Goal: Information Seeking & Learning: Learn about a topic

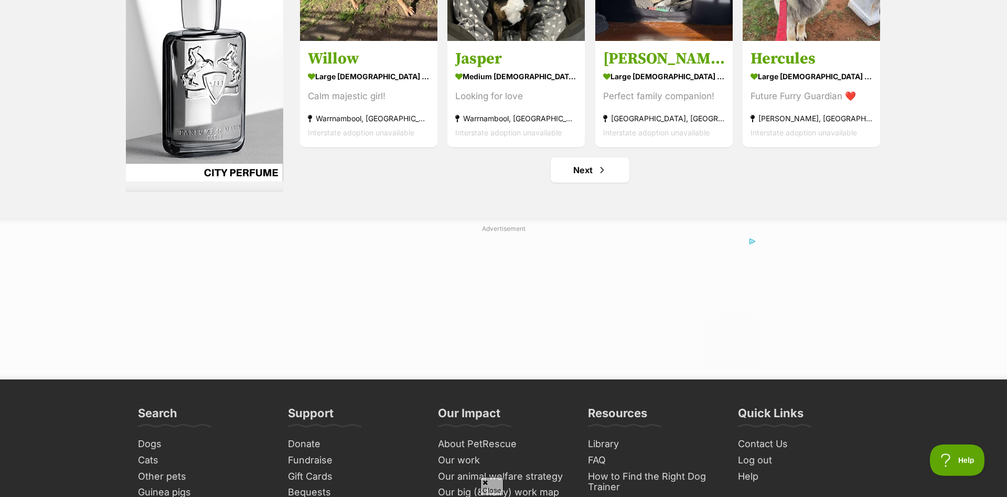
scroll to position [5297, 0]
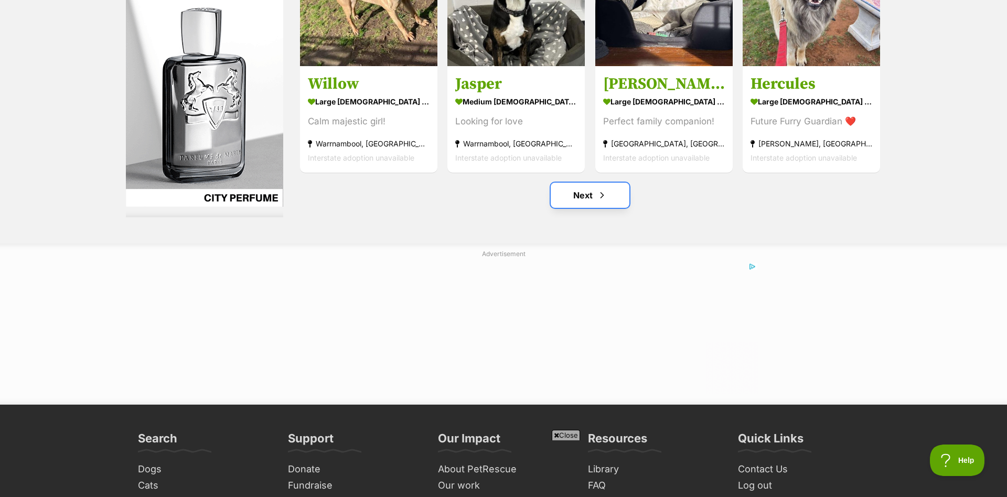
click at [623, 186] on link "Next" at bounding box center [590, 195] width 79 height 25
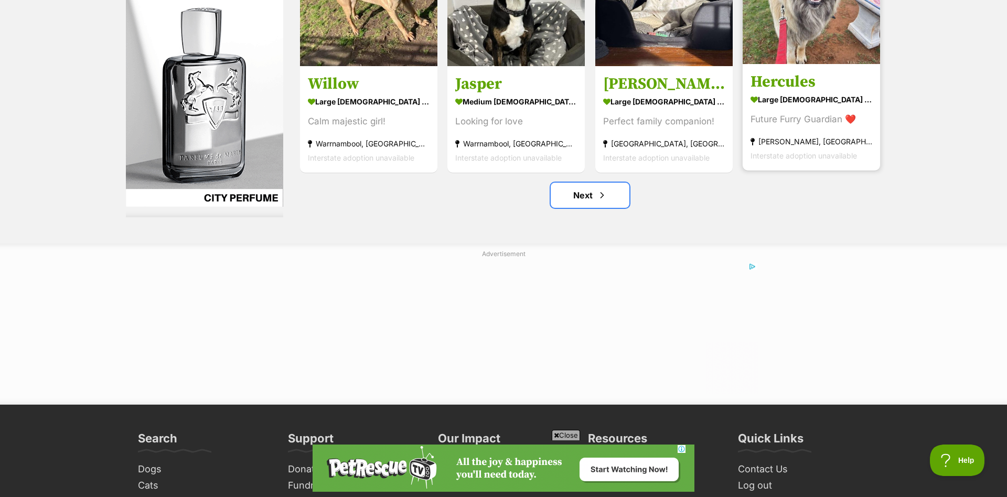
scroll to position [0, 0]
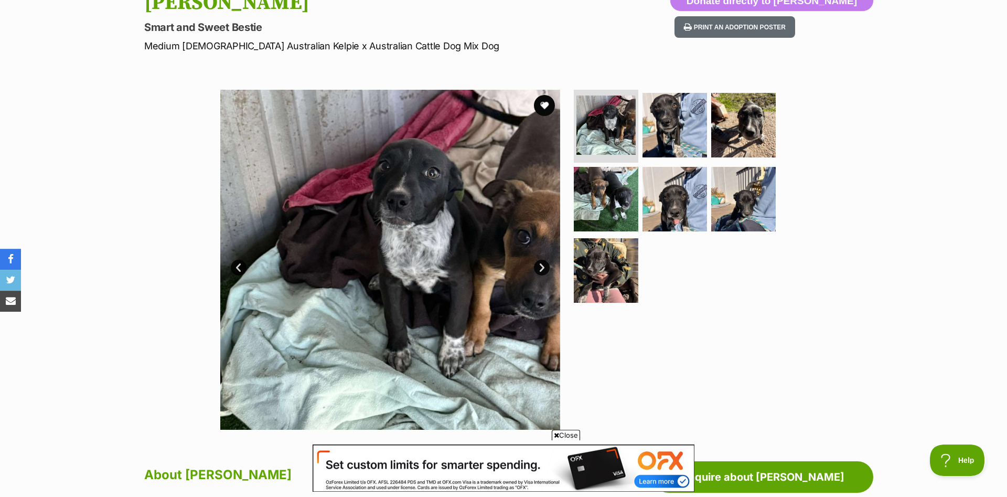
scroll to position [161, 0]
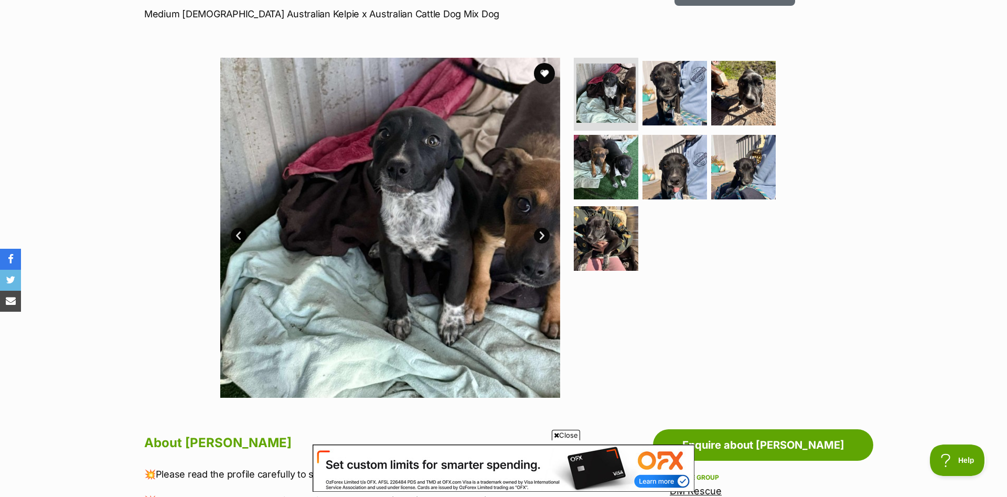
click at [540, 236] on link "Next" at bounding box center [542, 236] width 16 height 16
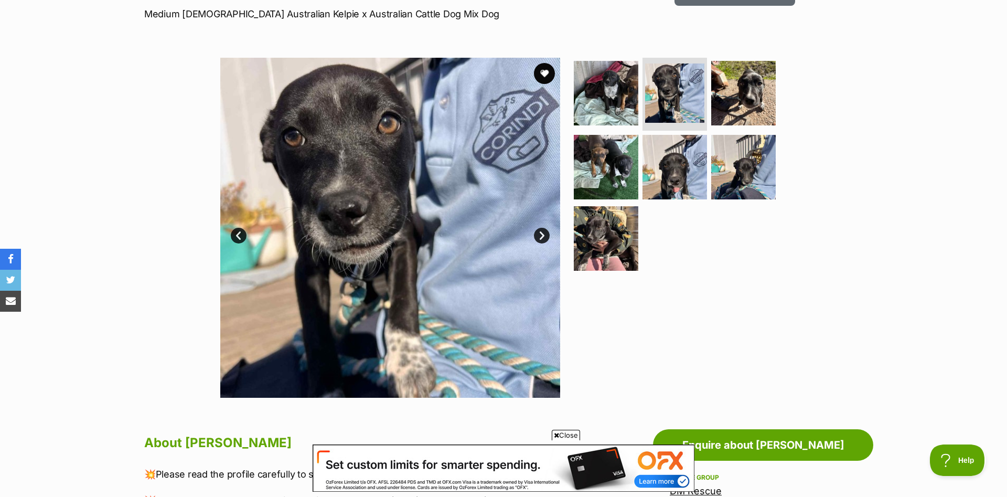
click at [540, 236] on link "Next" at bounding box center [542, 236] width 16 height 16
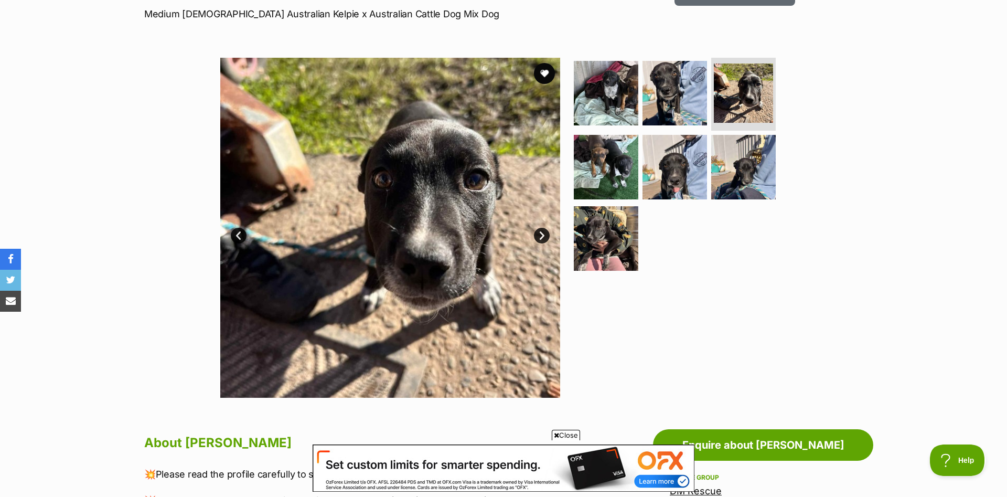
click at [540, 236] on link "Next" at bounding box center [542, 236] width 16 height 16
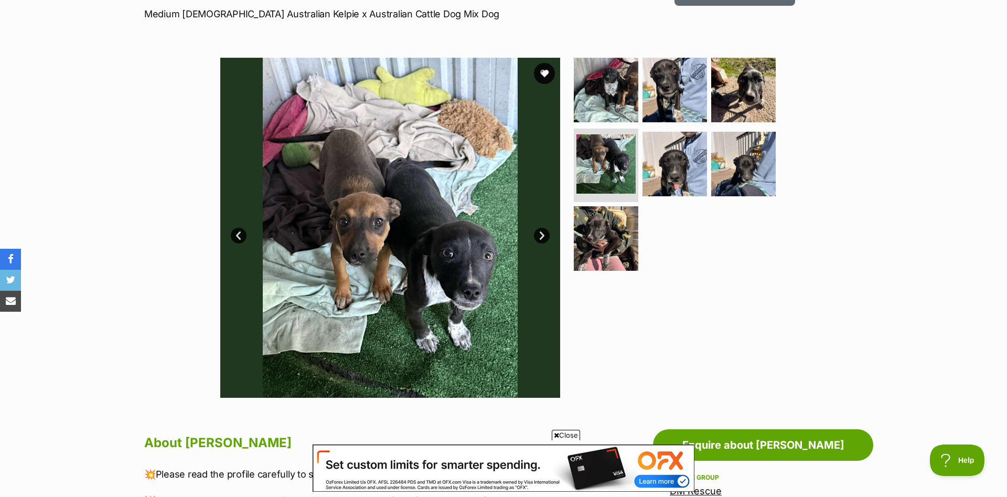
click at [540, 236] on link "Next" at bounding box center [542, 236] width 16 height 16
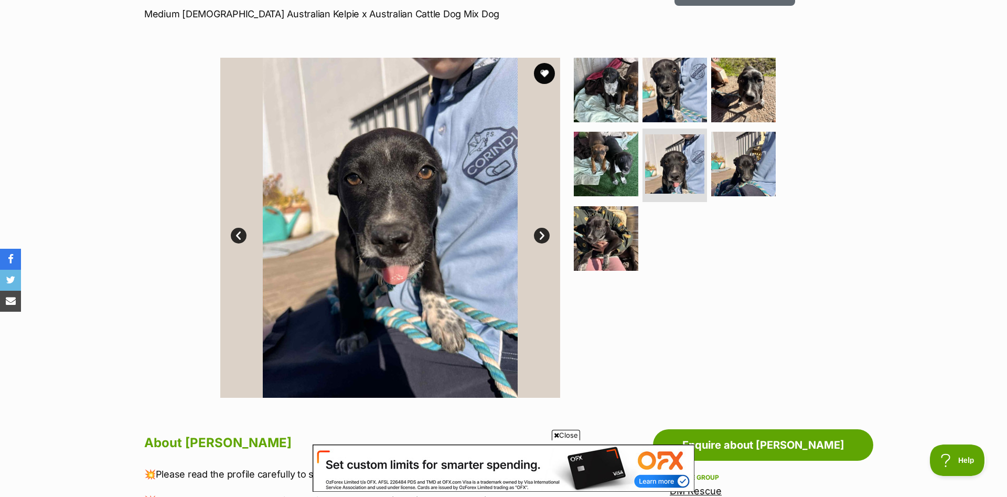
click at [540, 234] on link "Next" at bounding box center [542, 236] width 16 height 16
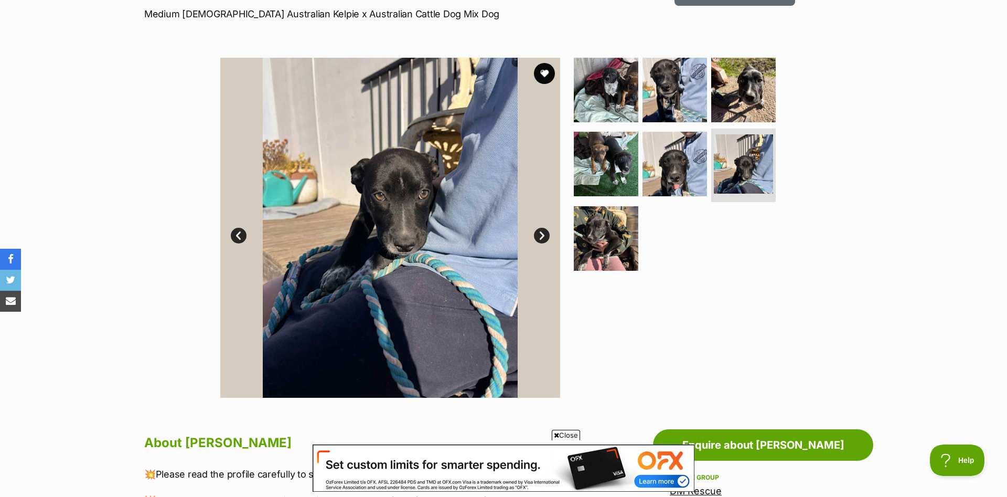
click at [540, 234] on link "Next" at bounding box center [542, 236] width 16 height 16
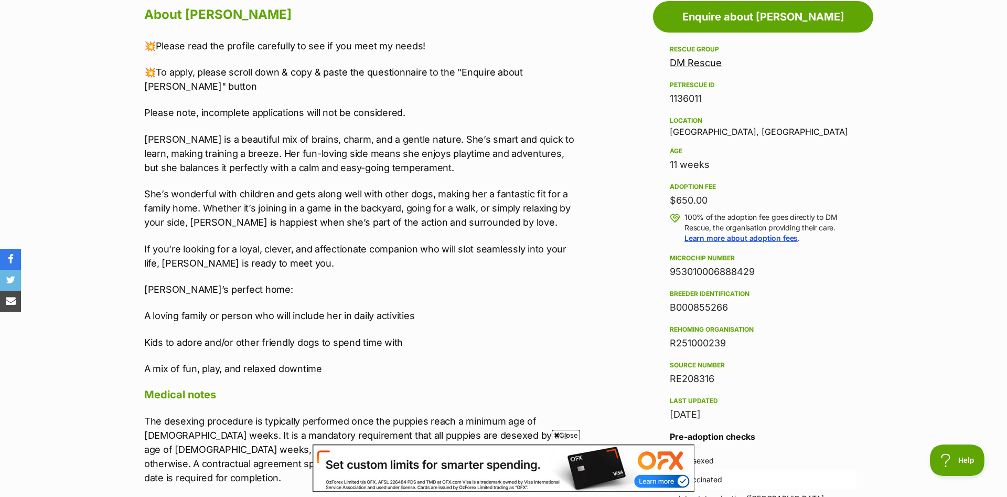
scroll to position [642, 0]
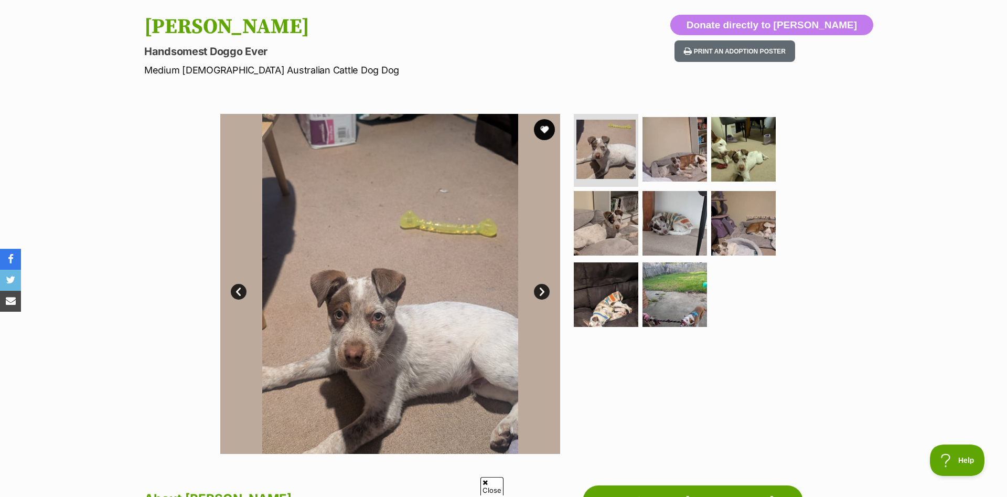
scroll to position [107, 0]
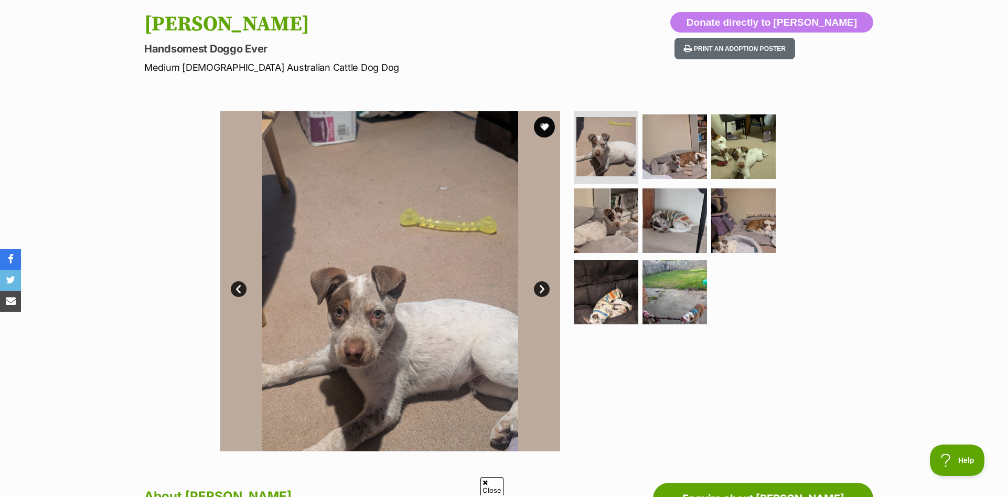
click at [543, 290] on link "Next" at bounding box center [542, 289] width 16 height 16
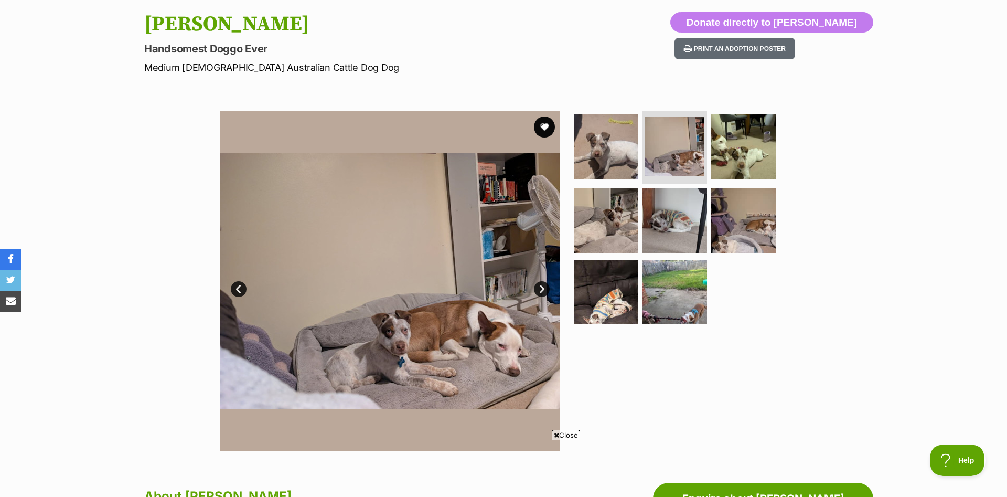
scroll to position [0, 0]
click at [544, 291] on link "Next" at bounding box center [542, 289] width 16 height 16
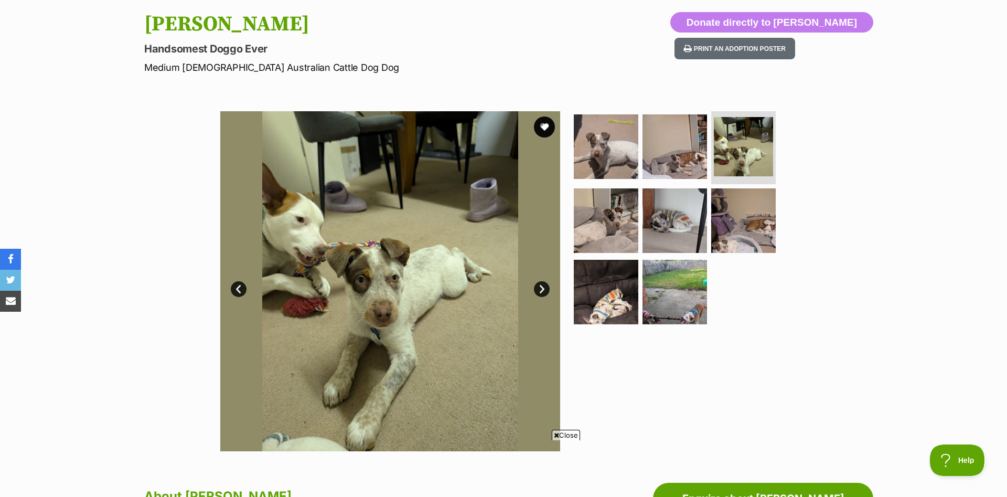
click at [544, 291] on link "Next" at bounding box center [542, 289] width 16 height 16
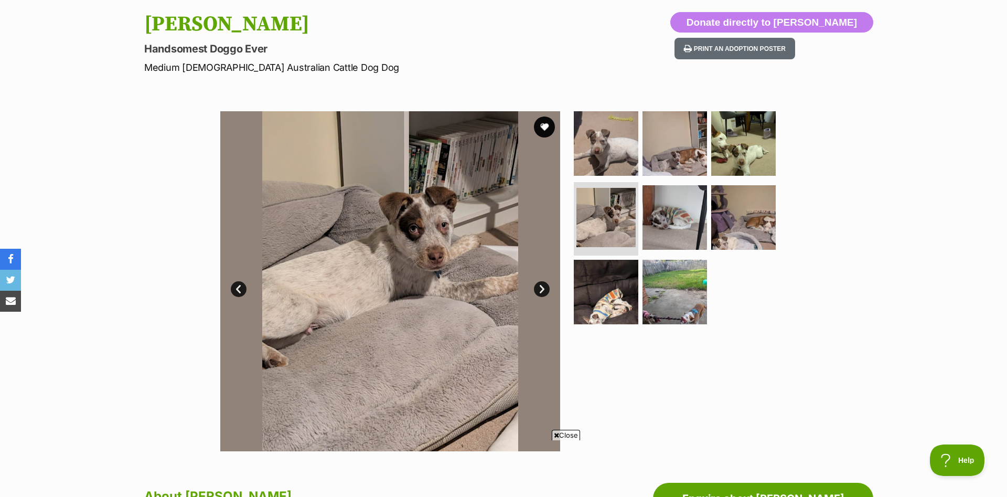
click at [545, 291] on link "Next" at bounding box center [542, 289] width 16 height 16
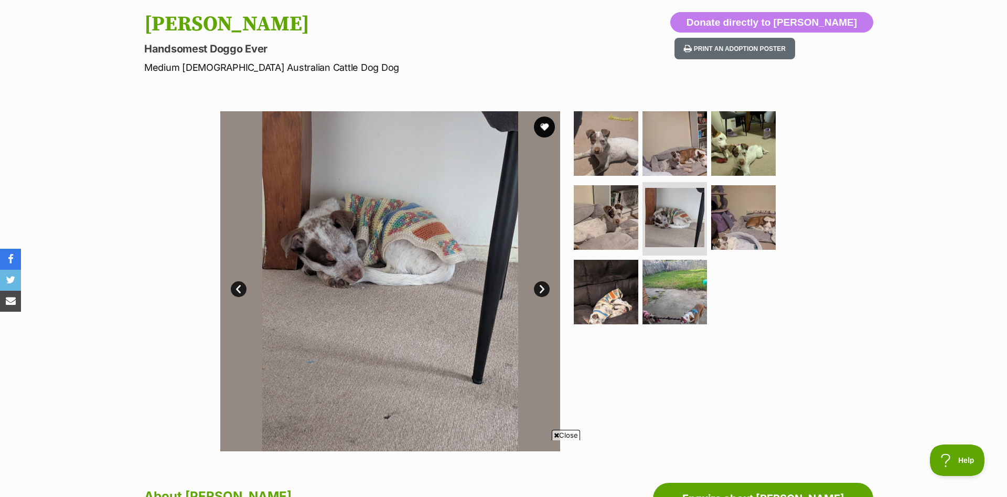
click at [546, 291] on link "Next" at bounding box center [542, 289] width 16 height 16
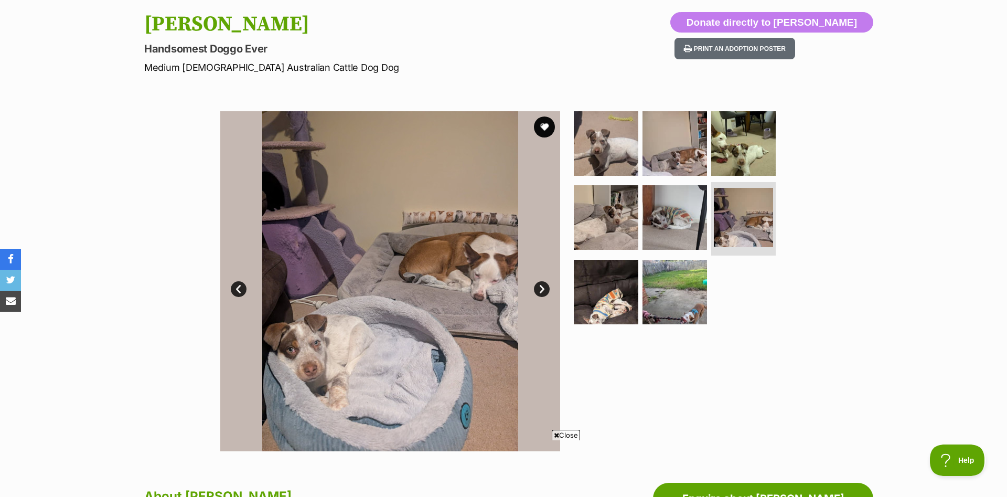
click at [546, 291] on link "Next" at bounding box center [542, 289] width 16 height 16
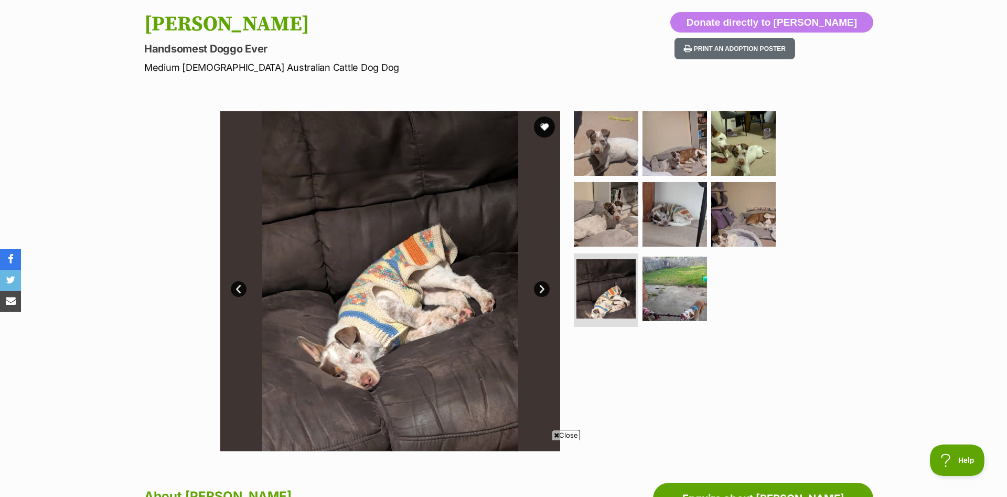
click at [546, 291] on link "Next" at bounding box center [542, 289] width 16 height 16
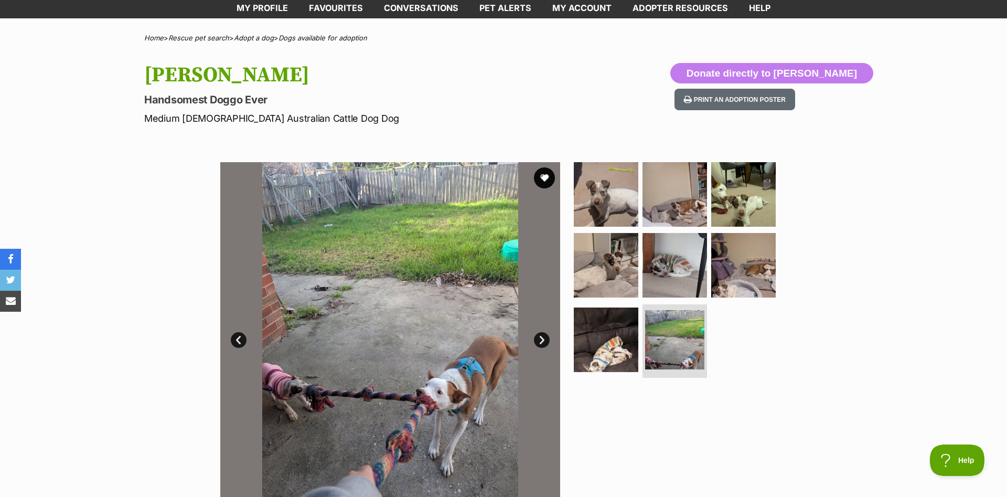
scroll to position [107, 0]
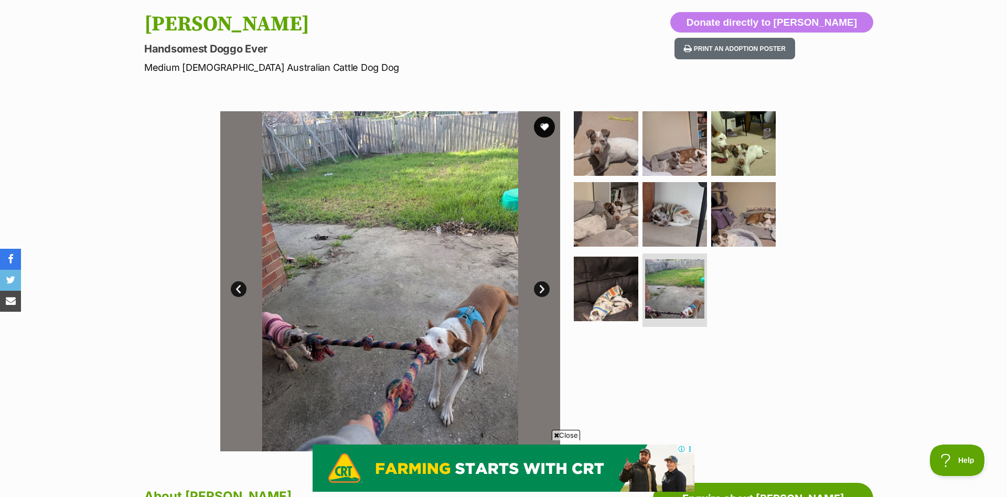
click at [550, 123] on button "favourite" at bounding box center [544, 126] width 21 height 21
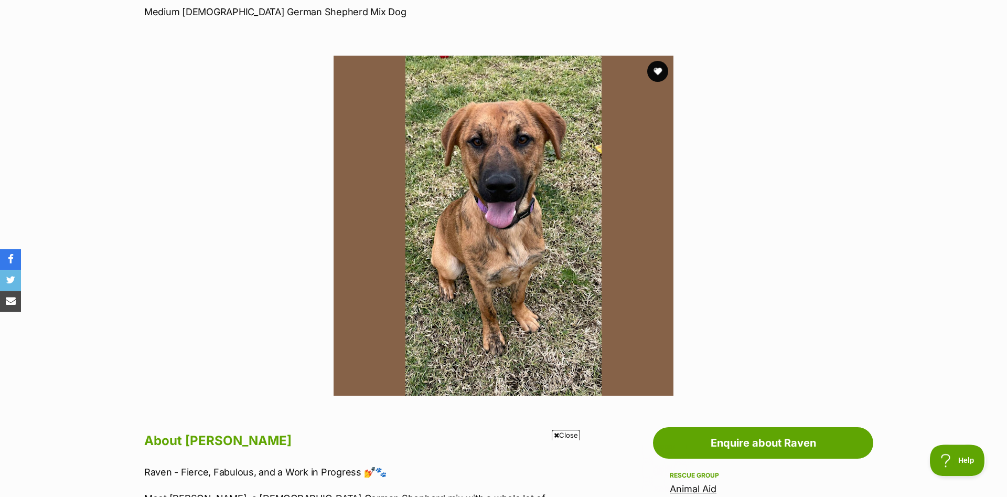
scroll to position [161, 0]
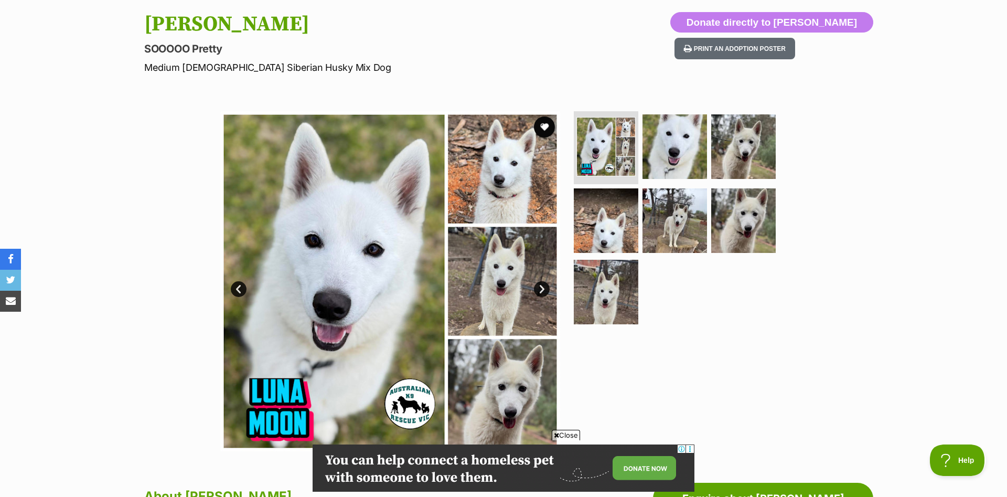
click at [542, 287] on link "Next" at bounding box center [542, 289] width 16 height 16
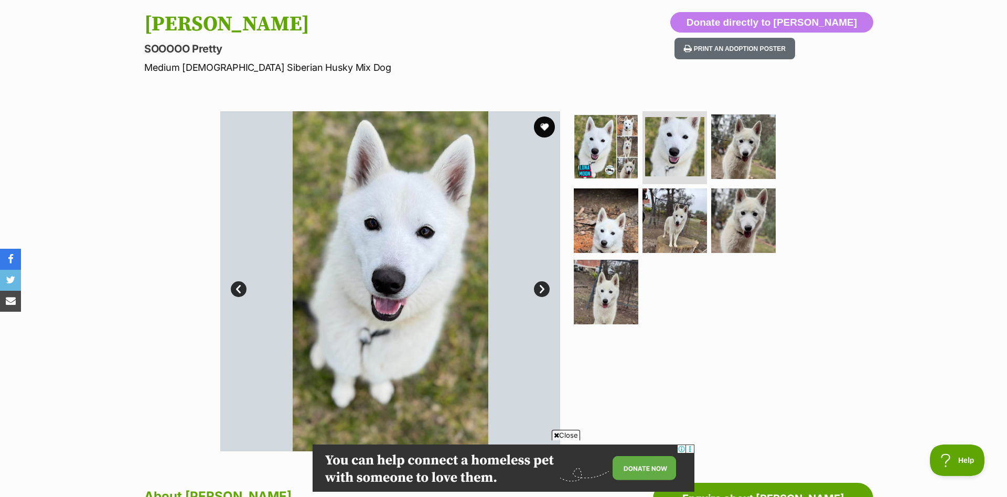
click at [543, 287] on link "Next" at bounding box center [542, 289] width 16 height 16
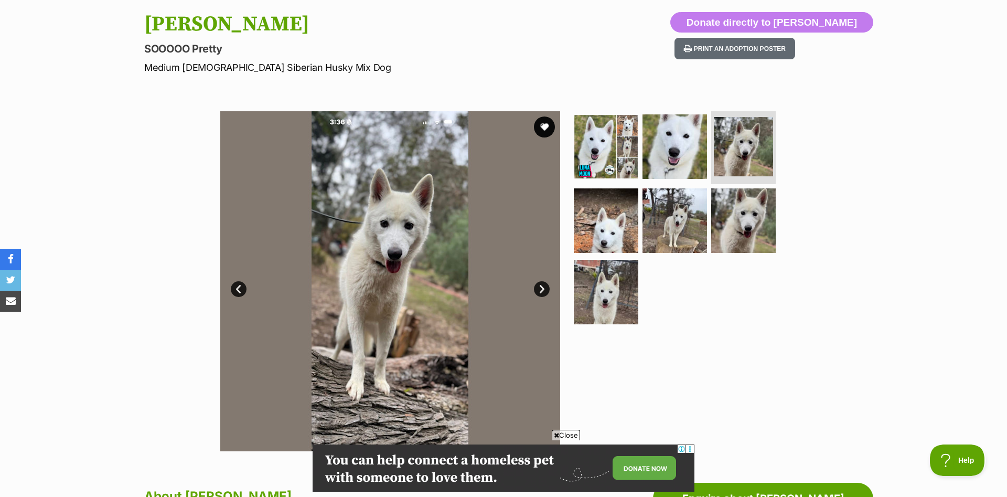
click at [543, 287] on link "Next" at bounding box center [542, 289] width 16 height 16
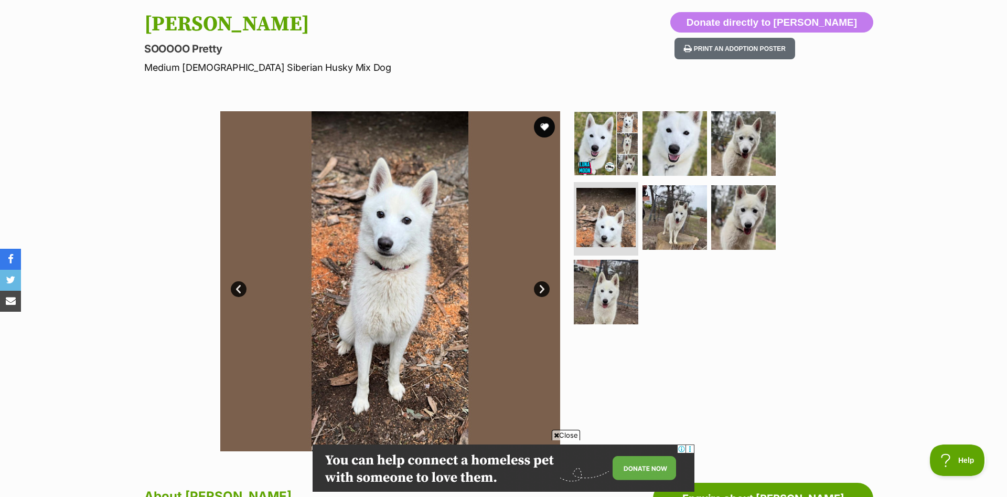
click at [543, 287] on link "Next" at bounding box center [542, 289] width 16 height 16
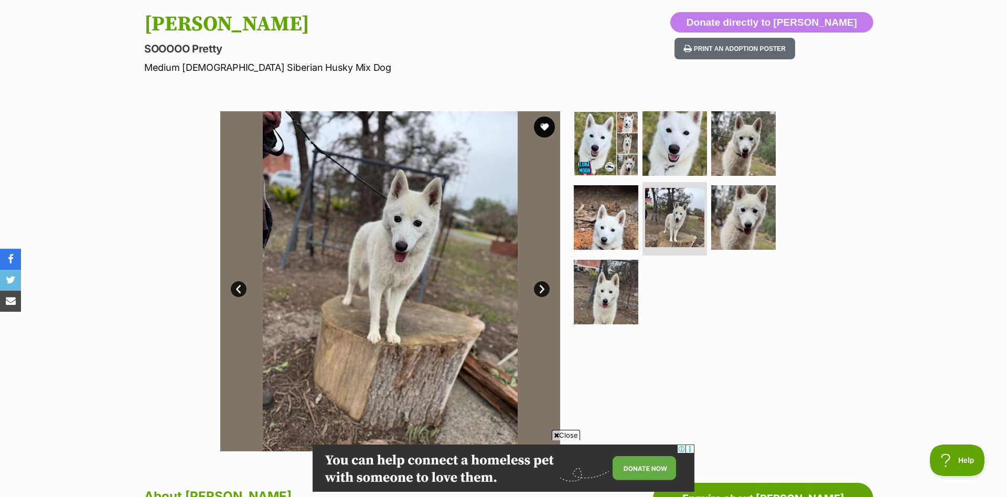
click at [543, 287] on link "Next" at bounding box center [542, 289] width 16 height 16
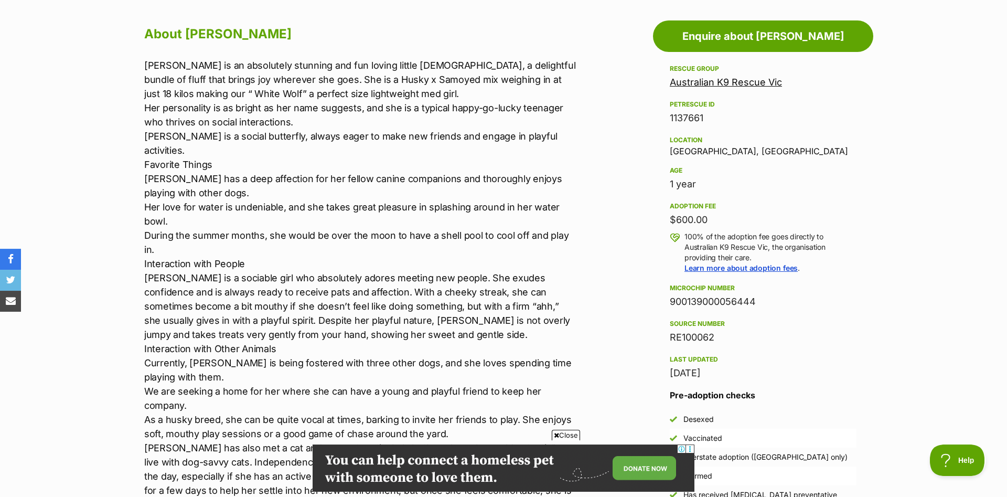
scroll to position [589, 0]
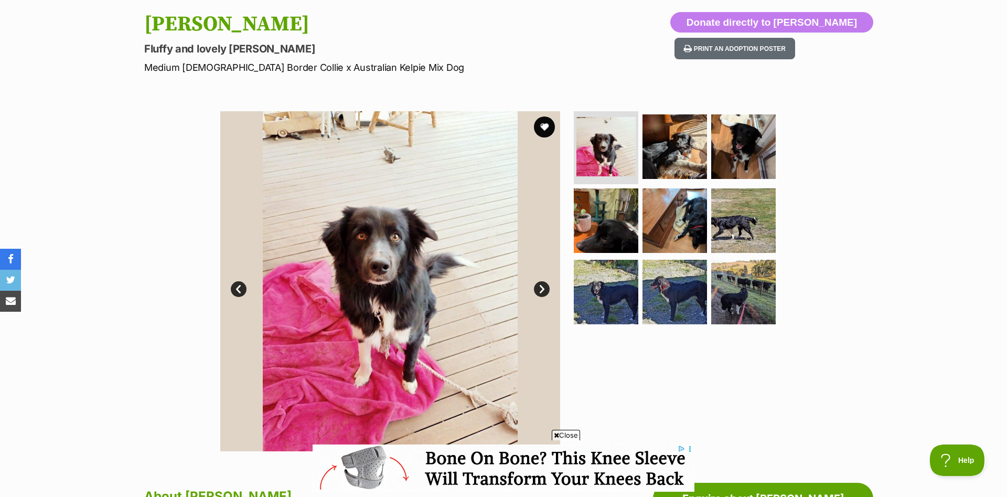
click at [539, 290] on link "Next" at bounding box center [542, 289] width 16 height 16
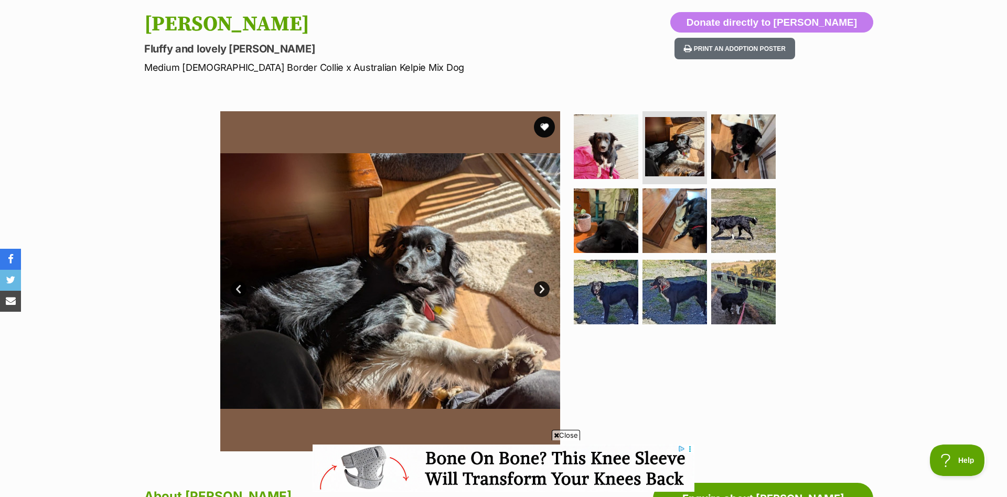
click at [539, 290] on link "Next" at bounding box center [542, 289] width 16 height 16
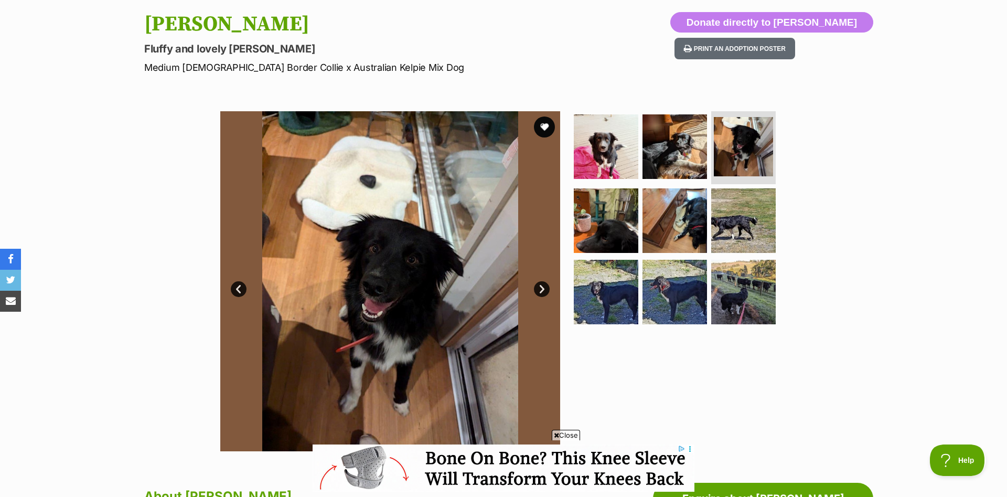
click at [541, 288] on link "Next" at bounding box center [542, 289] width 16 height 16
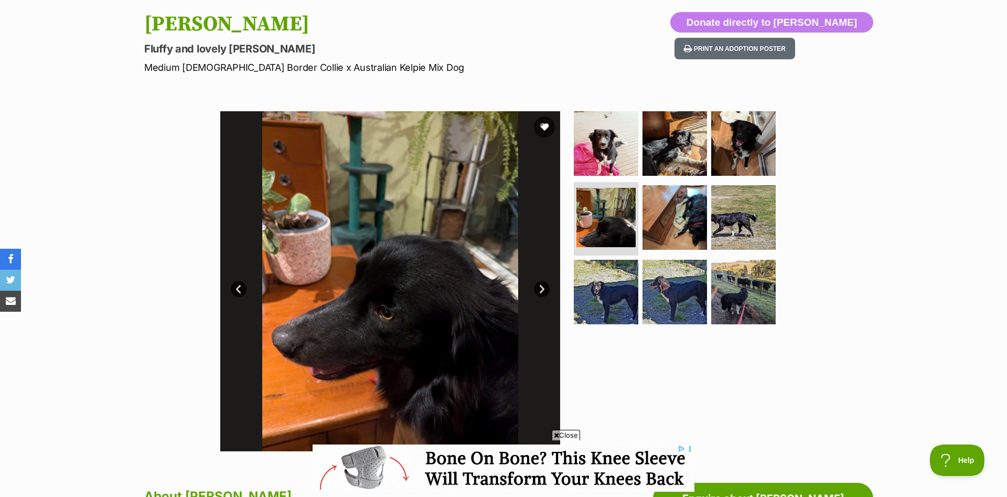
click at [541, 288] on link "Next" at bounding box center [542, 289] width 16 height 16
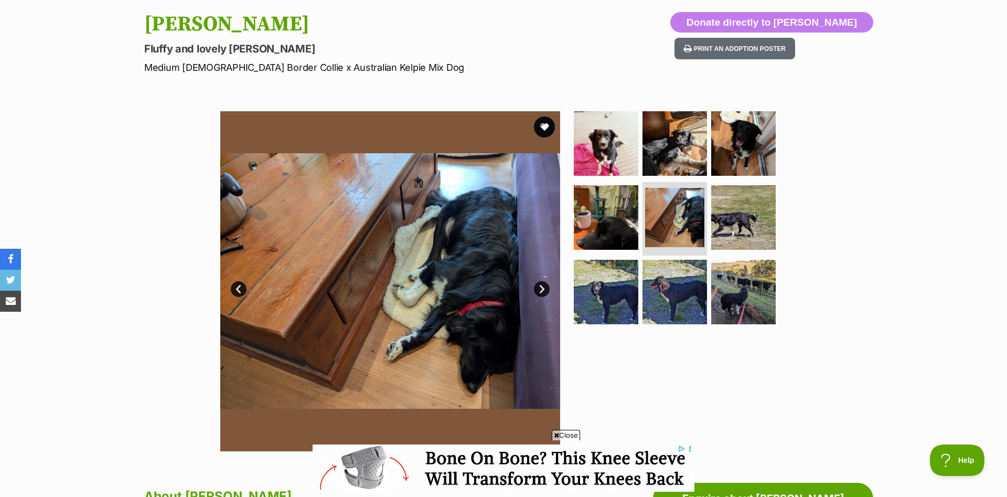
click at [541, 288] on link "Next" at bounding box center [542, 289] width 16 height 16
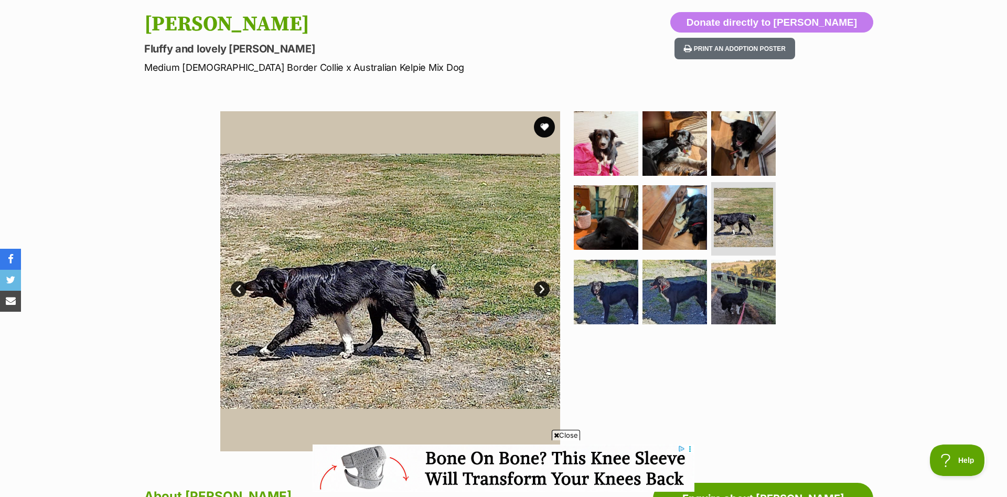
click at [541, 288] on link "Next" at bounding box center [542, 289] width 16 height 16
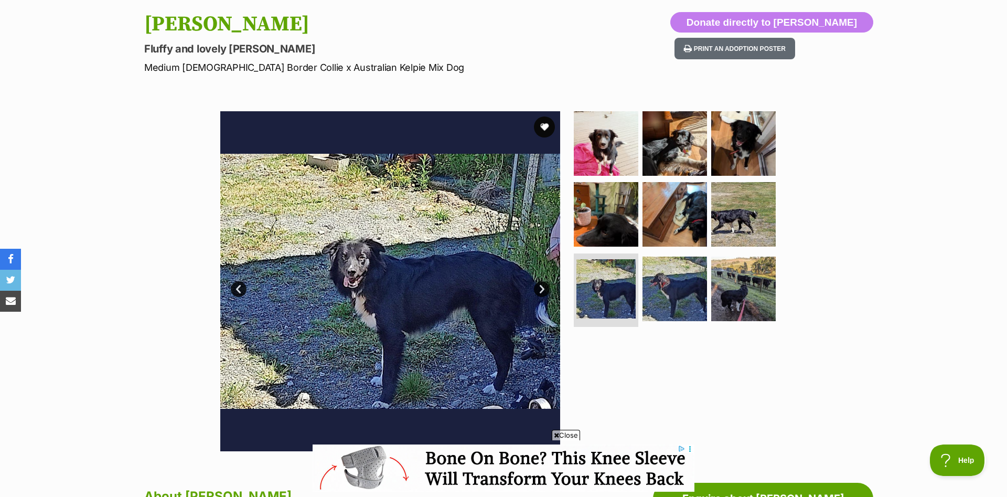
click at [541, 288] on link "Next" at bounding box center [542, 289] width 16 height 16
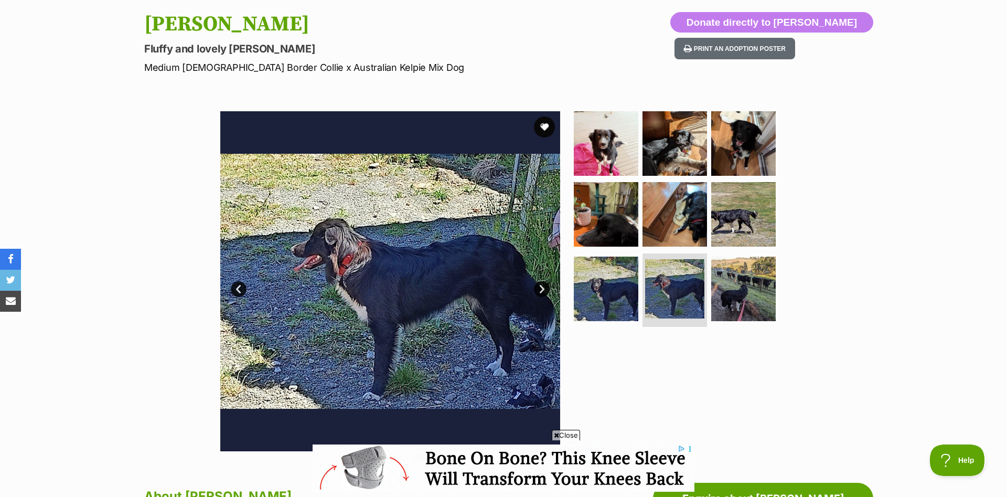
click at [548, 273] on img at bounding box center [390, 281] width 340 height 340
click at [544, 293] on link "Next" at bounding box center [542, 289] width 16 height 16
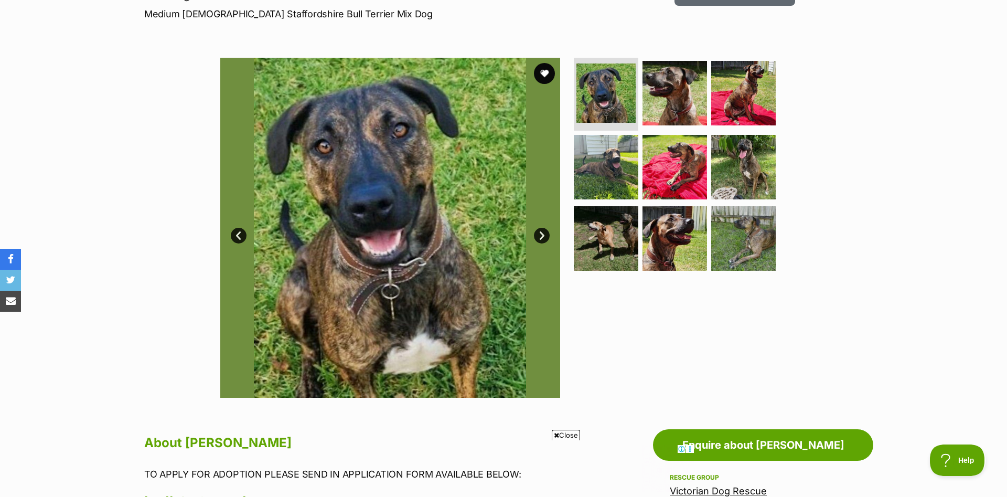
click at [539, 235] on link "Next" at bounding box center [542, 236] width 16 height 16
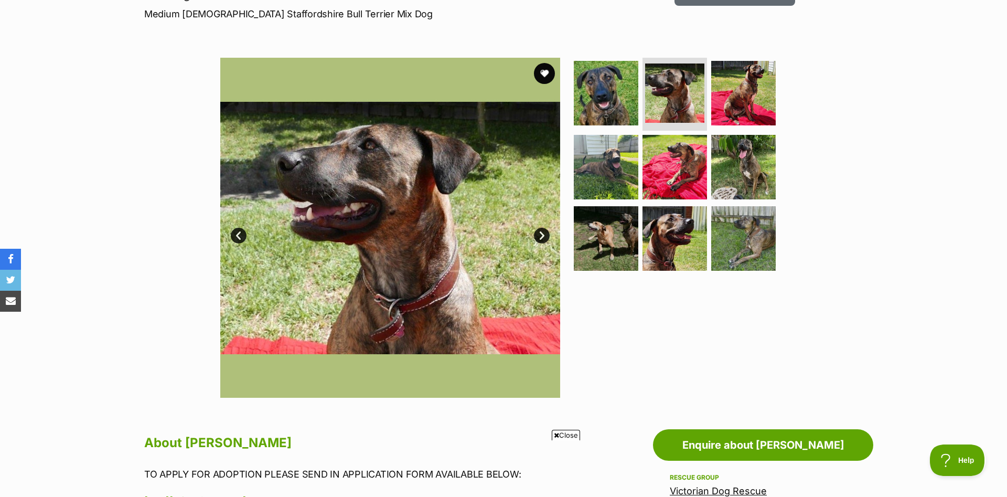
click at [541, 235] on link "Next" at bounding box center [542, 236] width 16 height 16
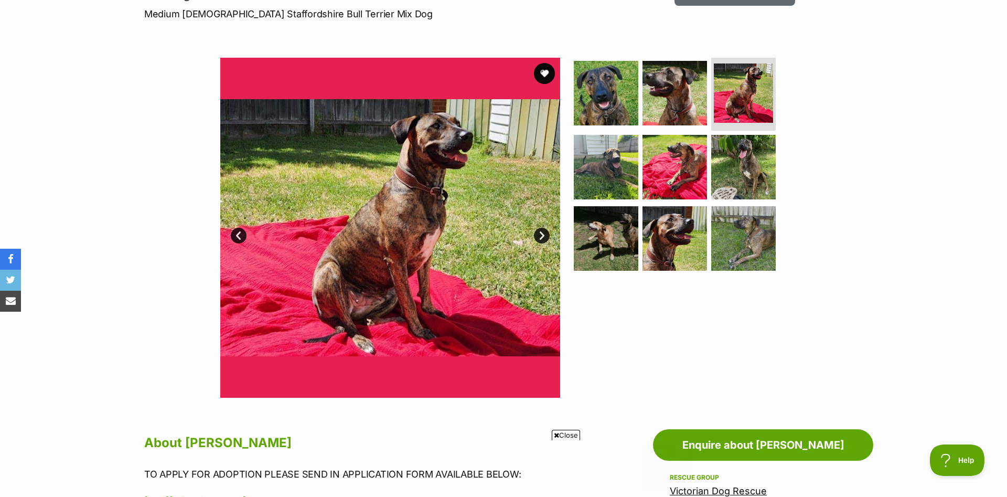
click at [541, 235] on link "Next" at bounding box center [542, 236] width 16 height 16
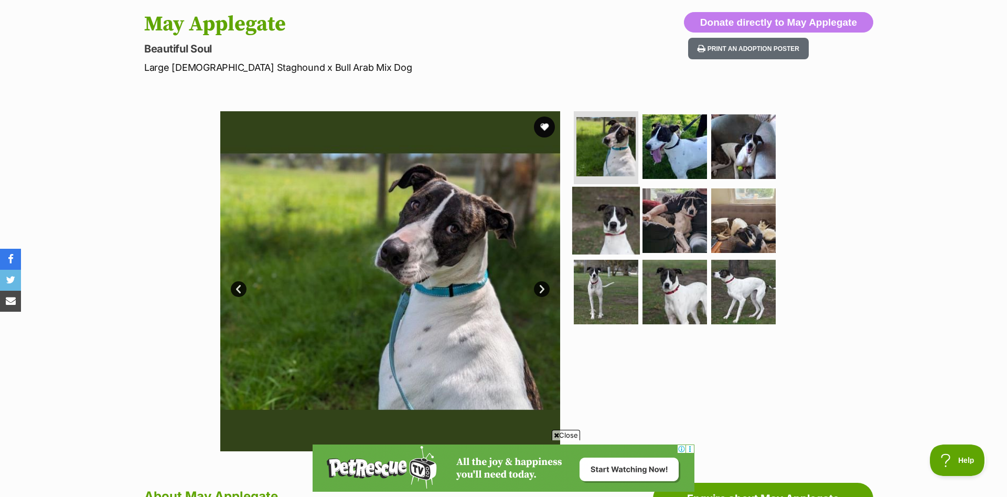
scroll to position [161, 0]
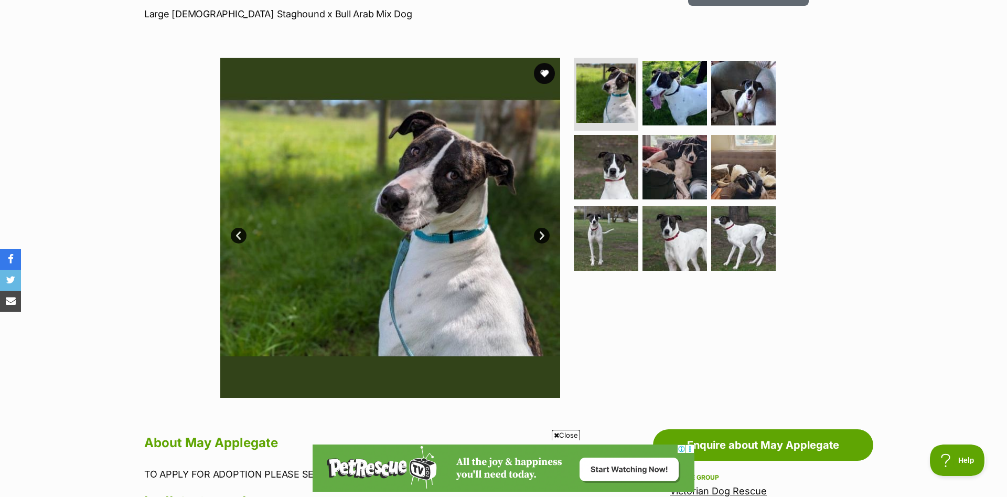
click at [542, 238] on link "Next" at bounding box center [542, 236] width 16 height 16
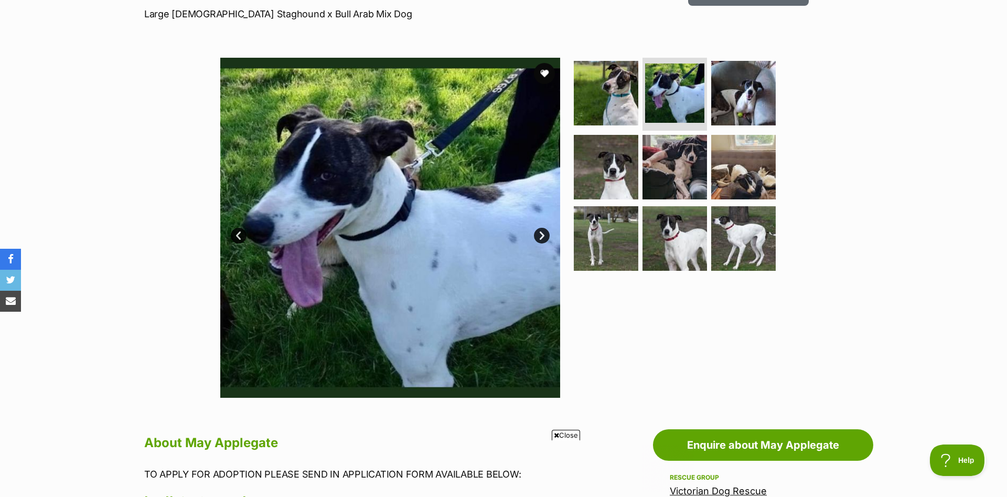
scroll to position [0, 0]
click at [545, 234] on link "Next" at bounding box center [542, 236] width 16 height 16
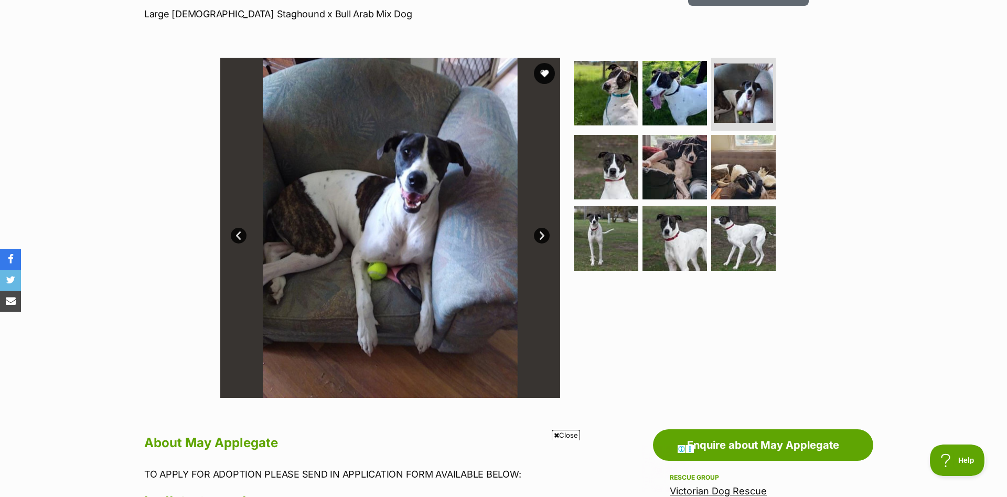
click at [545, 234] on link "Next" at bounding box center [542, 236] width 16 height 16
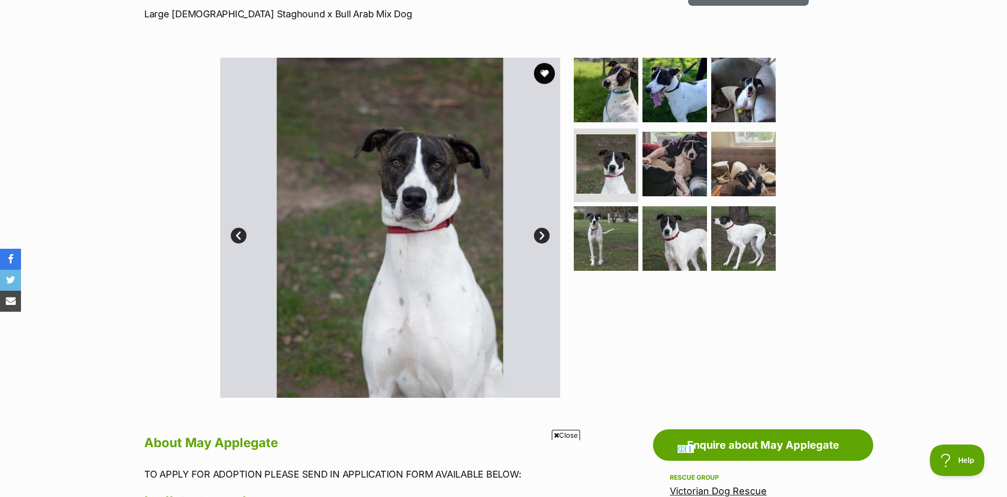
click at [546, 234] on link "Next" at bounding box center [542, 236] width 16 height 16
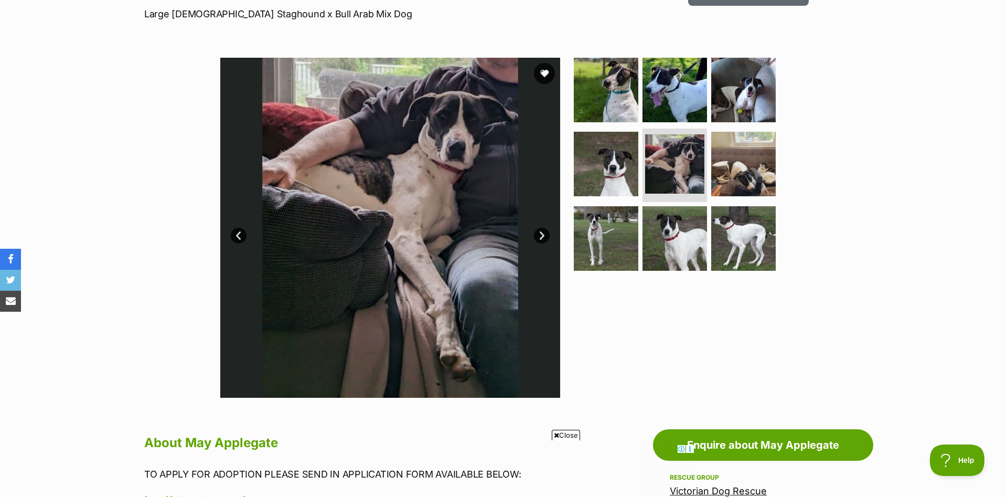
click at [546, 234] on link "Next" at bounding box center [542, 236] width 16 height 16
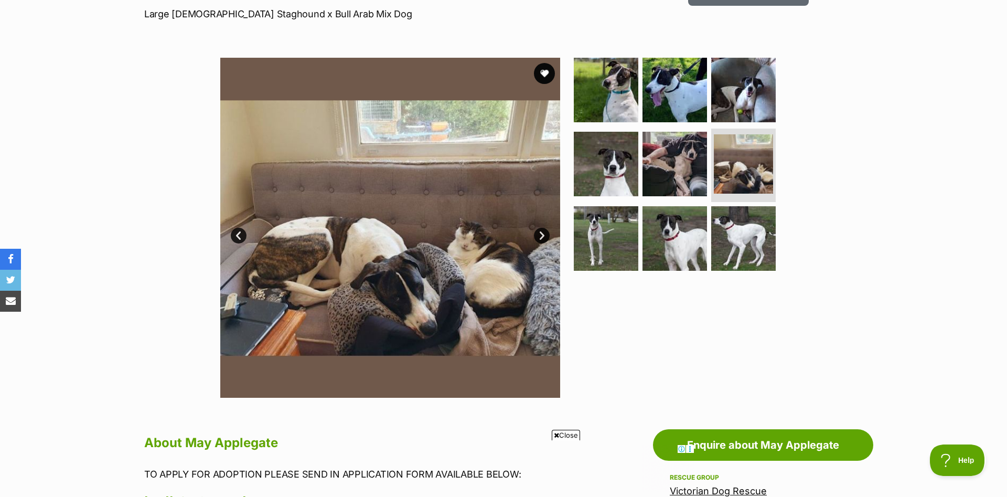
click at [543, 234] on link "Next" at bounding box center [542, 236] width 16 height 16
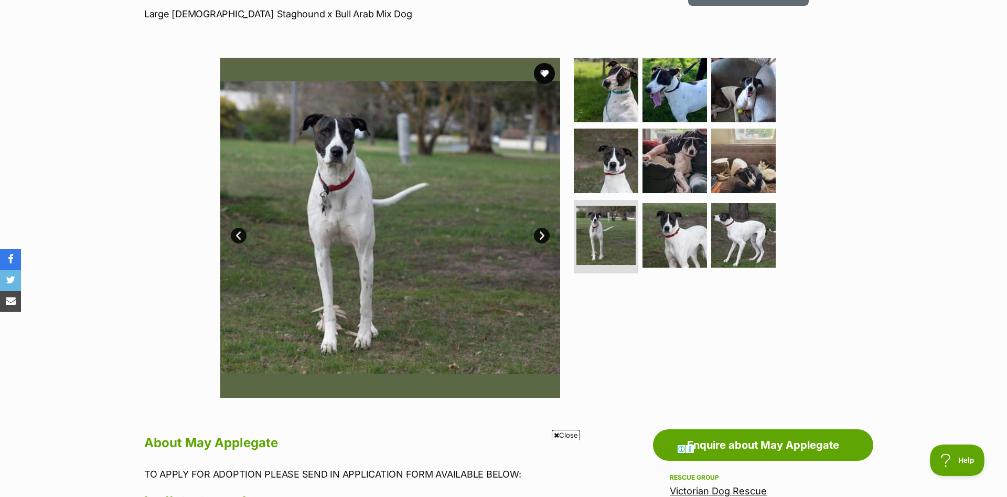
click at [543, 234] on link "Next" at bounding box center [542, 236] width 16 height 16
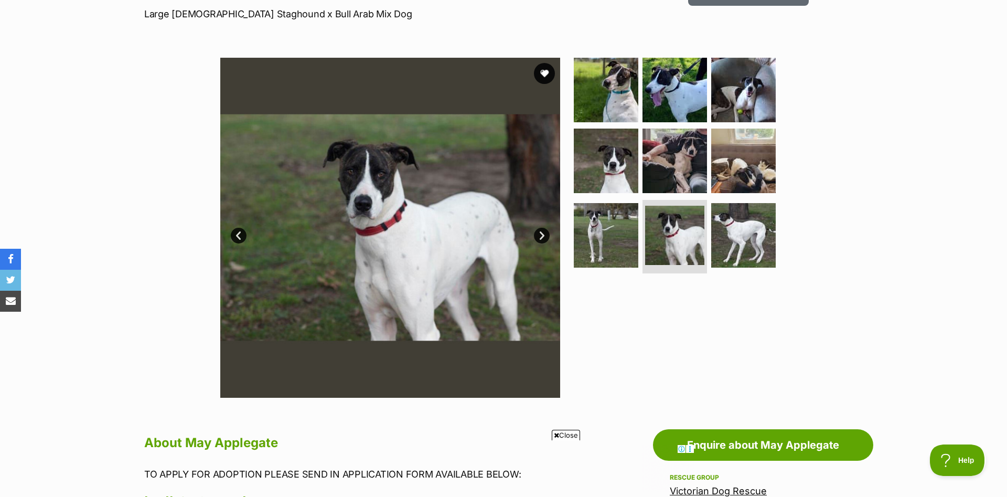
click at [543, 234] on link "Next" at bounding box center [542, 236] width 16 height 16
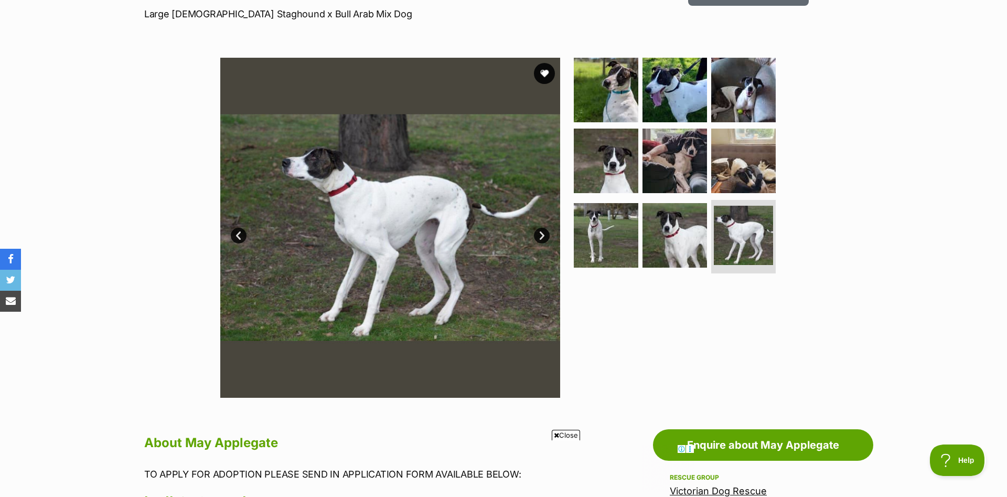
click at [543, 234] on link "Next" at bounding box center [542, 236] width 16 height 16
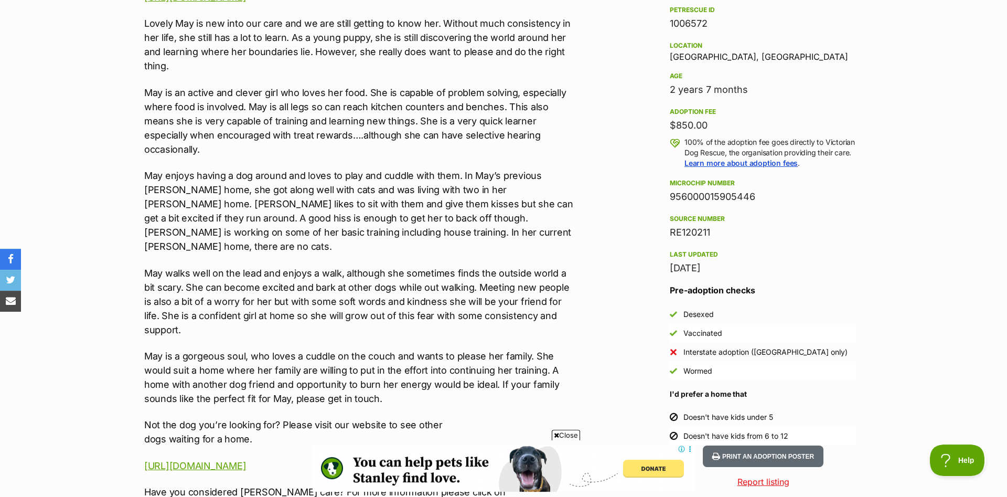
scroll to position [535, 0]
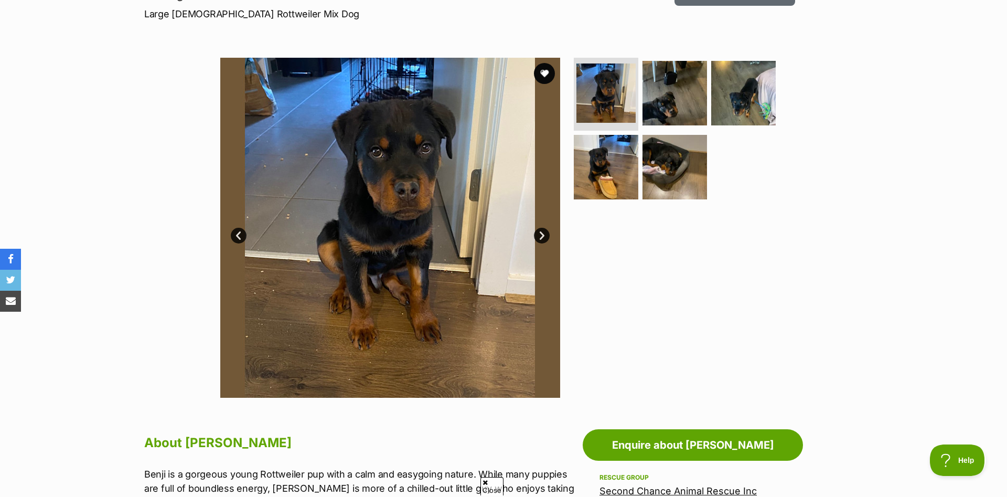
click at [542, 238] on link "Next" at bounding box center [542, 236] width 16 height 16
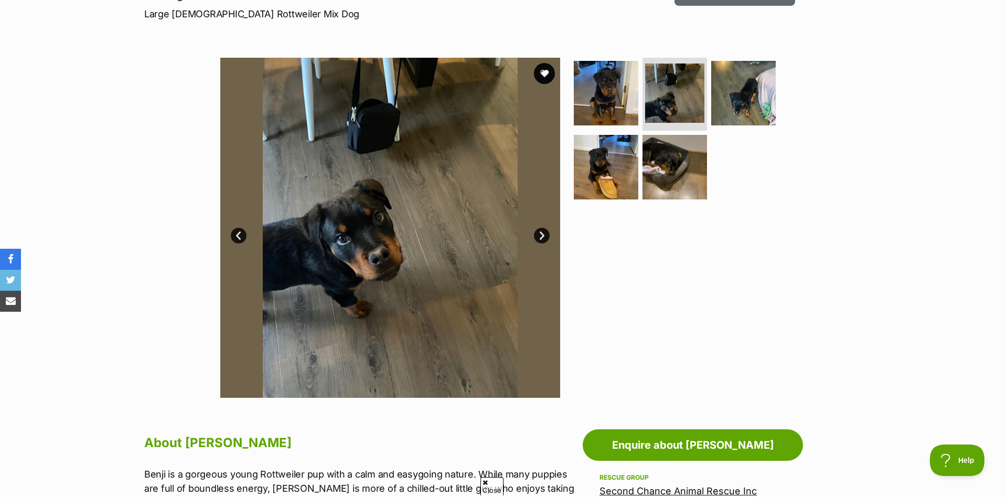
click at [542, 238] on link "Next" at bounding box center [542, 236] width 16 height 16
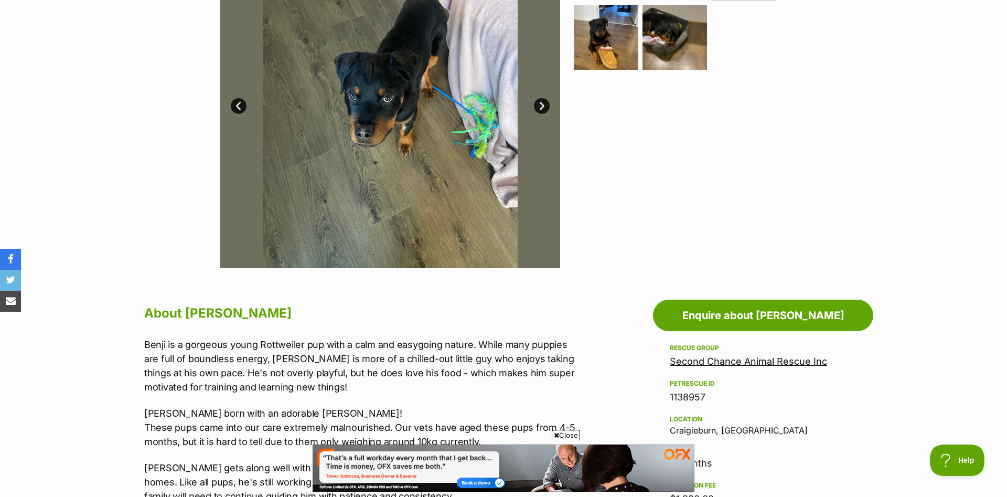
scroll to position [268, 0]
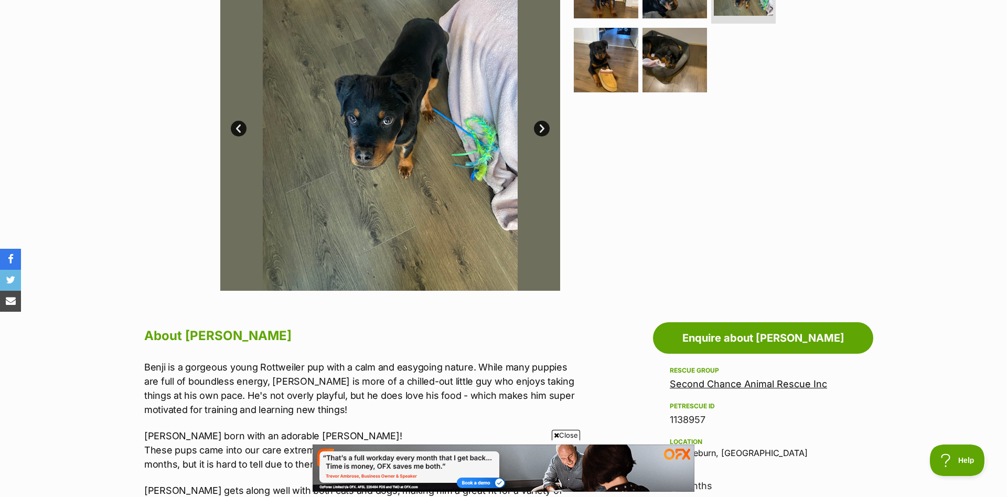
click at [543, 134] on link "Next" at bounding box center [542, 129] width 16 height 16
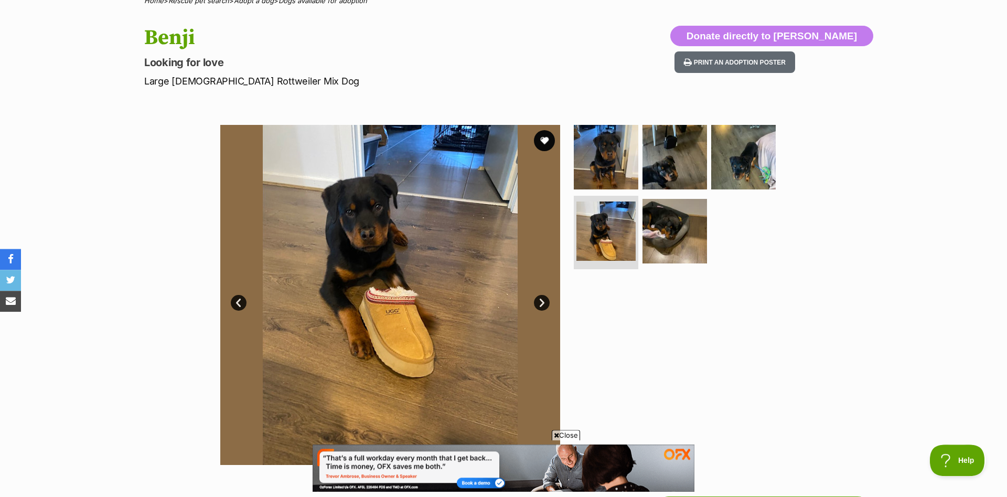
scroll to position [107, 0]
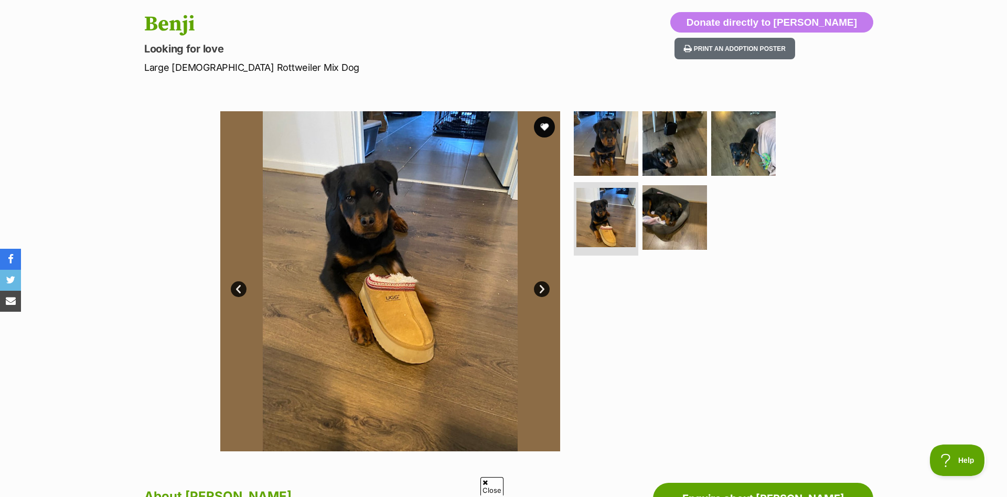
click at [541, 287] on link "Next" at bounding box center [542, 289] width 16 height 16
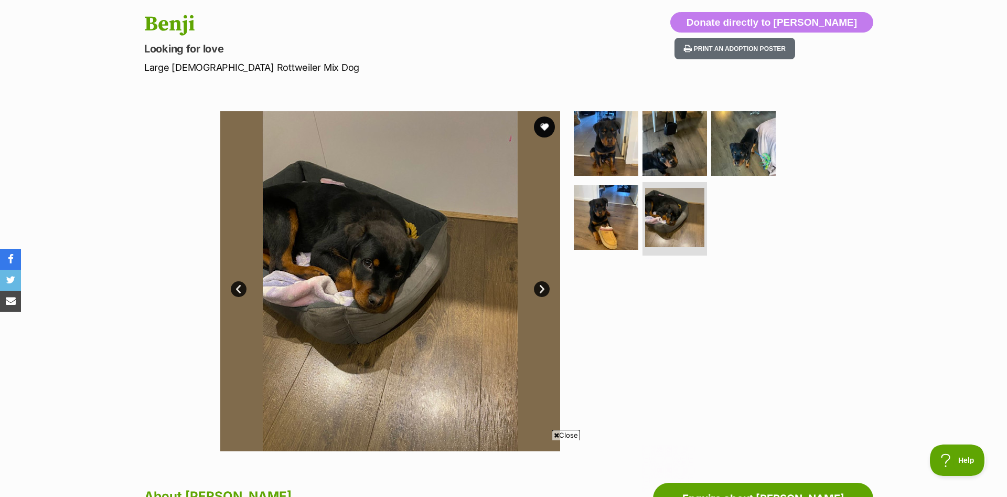
scroll to position [0, 0]
click at [542, 135] on button "favourite" at bounding box center [544, 126] width 23 height 23
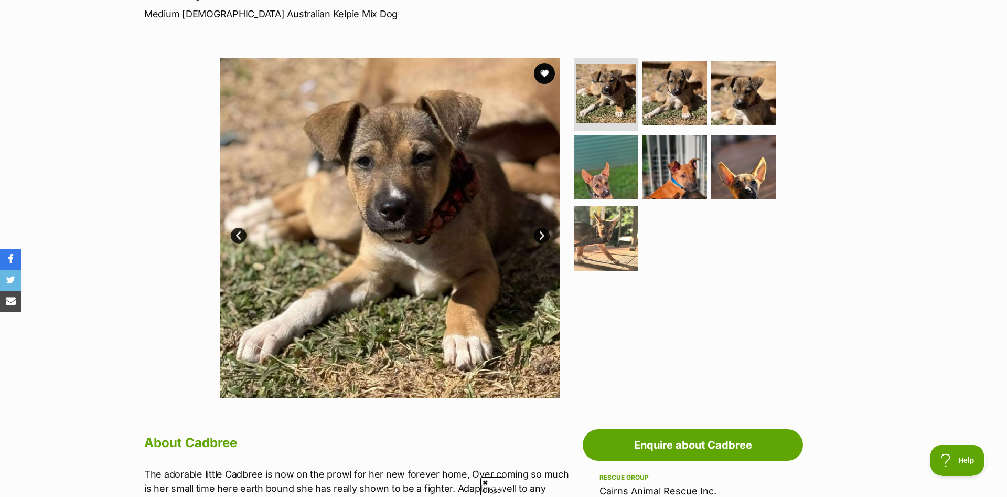
click at [544, 241] on link "Next" at bounding box center [542, 236] width 16 height 16
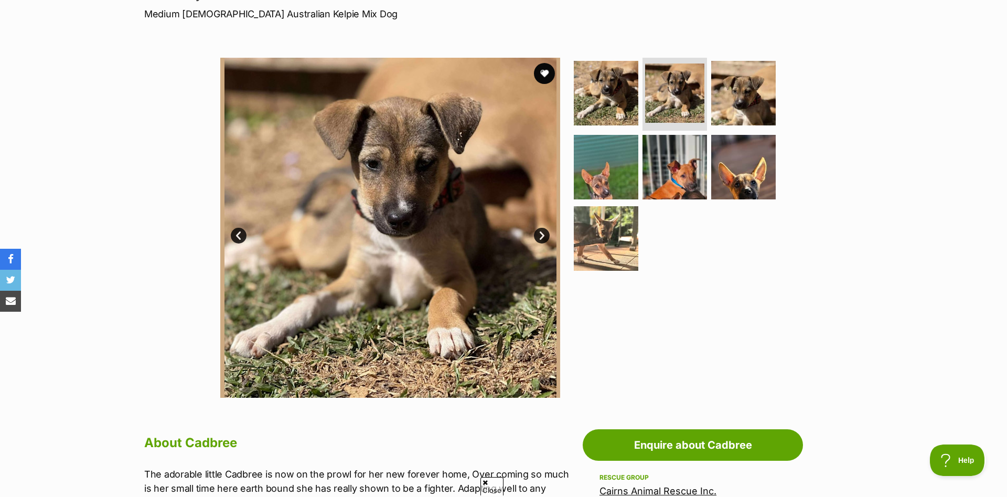
click at [543, 239] on link "Next" at bounding box center [542, 236] width 16 height 16
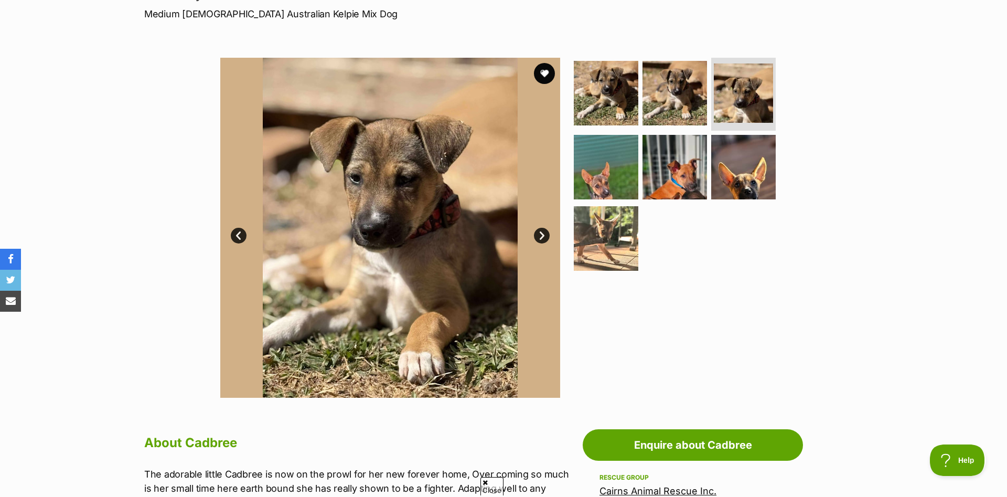
click at [543, 239] on link "Next" at bounding box center [542, 236] width 16 height 16
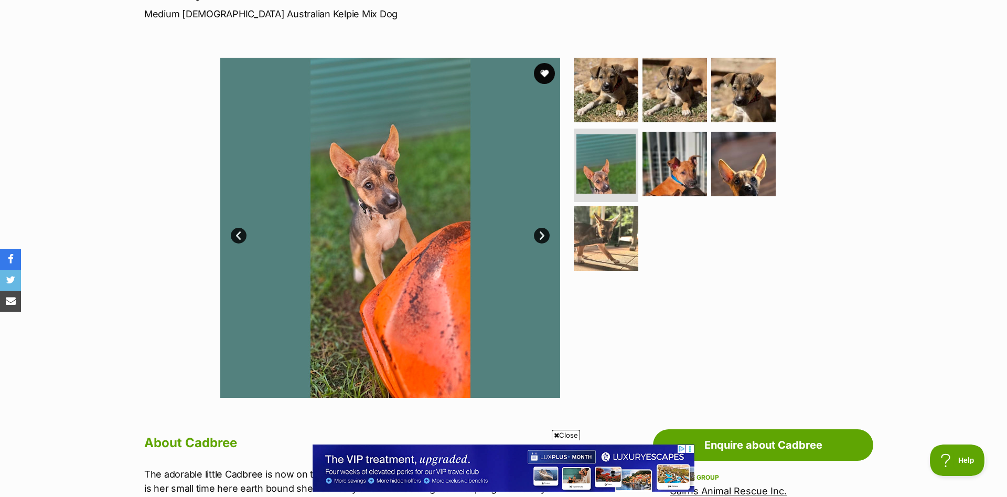
click at [543, 239] on link "Next" at bounding box center [542, 236] width 16 height 16
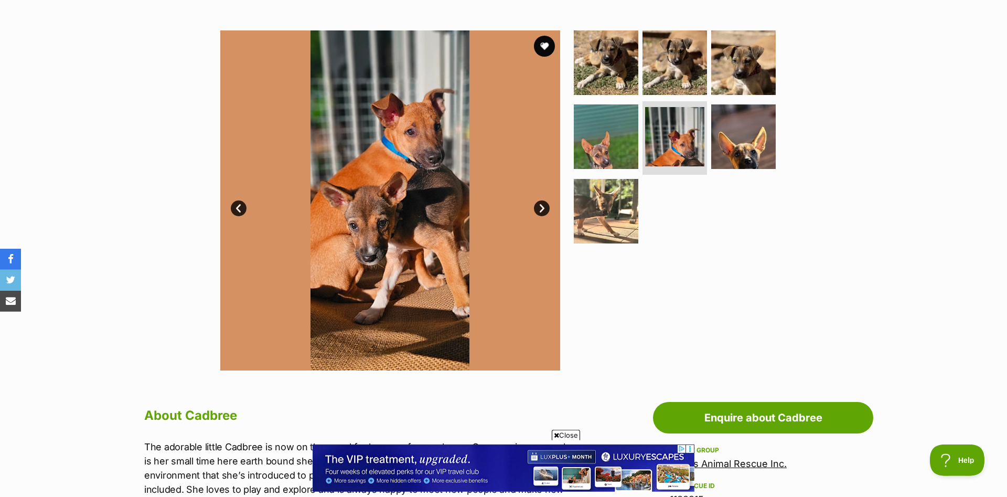
scroll to position [214, 0]
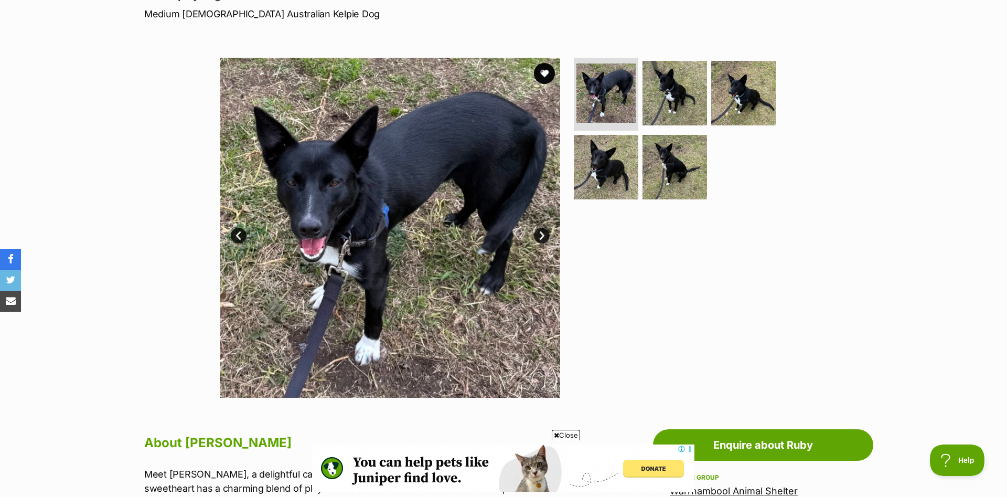
click at [542, 231] on link "Next" at bounding box center [542, 236] width 16 height 16
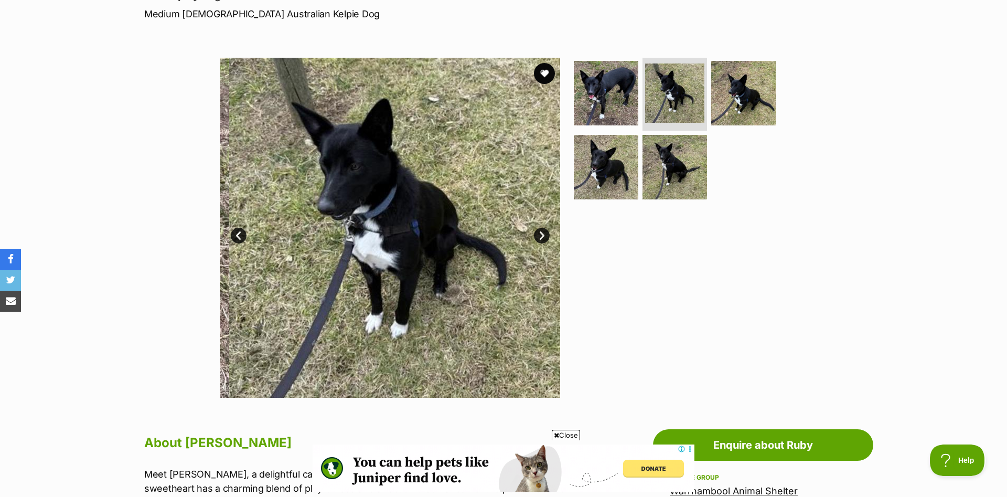
click at [542, 231] on link "Next" at bounding box center [542, 236] width 16 height 16
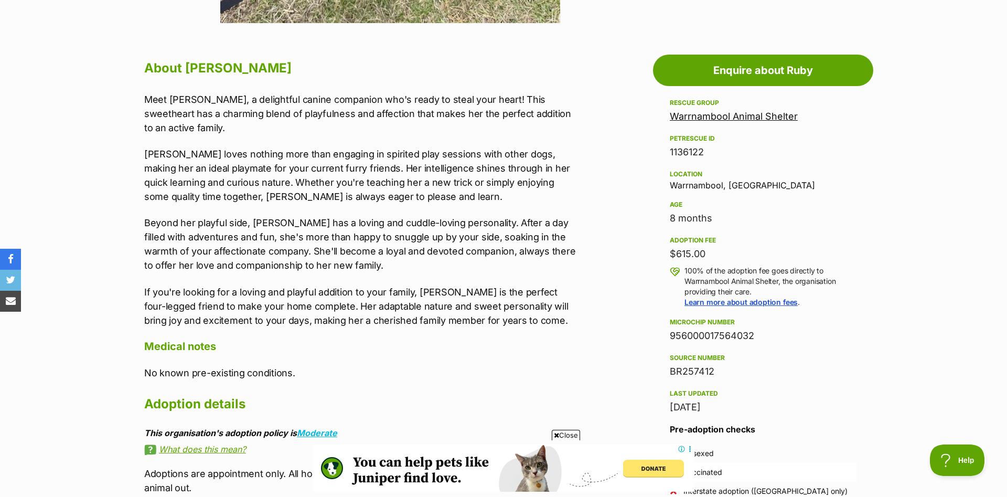
scroll to position [589, 0]
